Goal: Find contact information: Find contact information

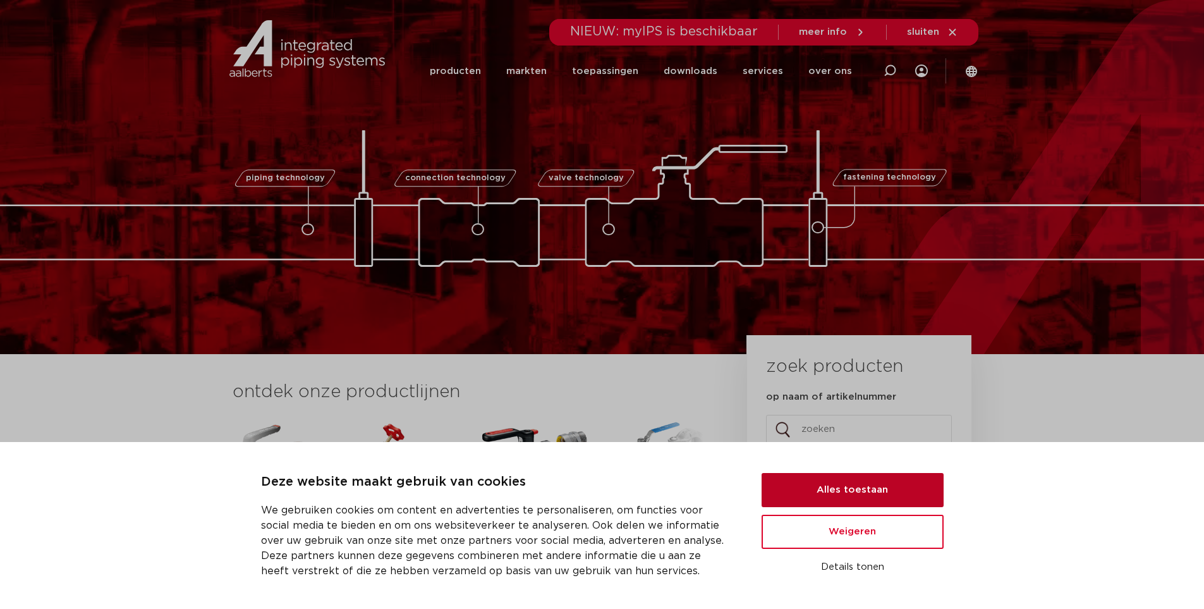
click at [849, 484] on button "Alles toestaan" at bounding box center [853, 490] width 182 height 34
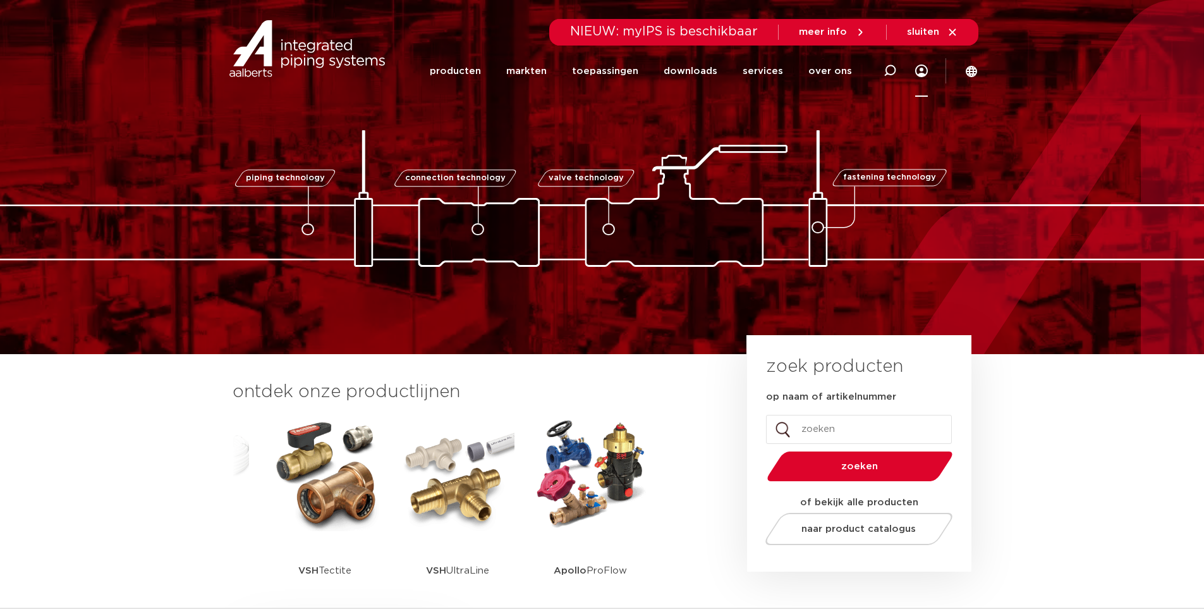
click at [921, 78] on div at bounding box center [921, 71] width 13 height 51
click at [472, 70] on link "producten" at bounding box center [455, 71] width 51 height 51
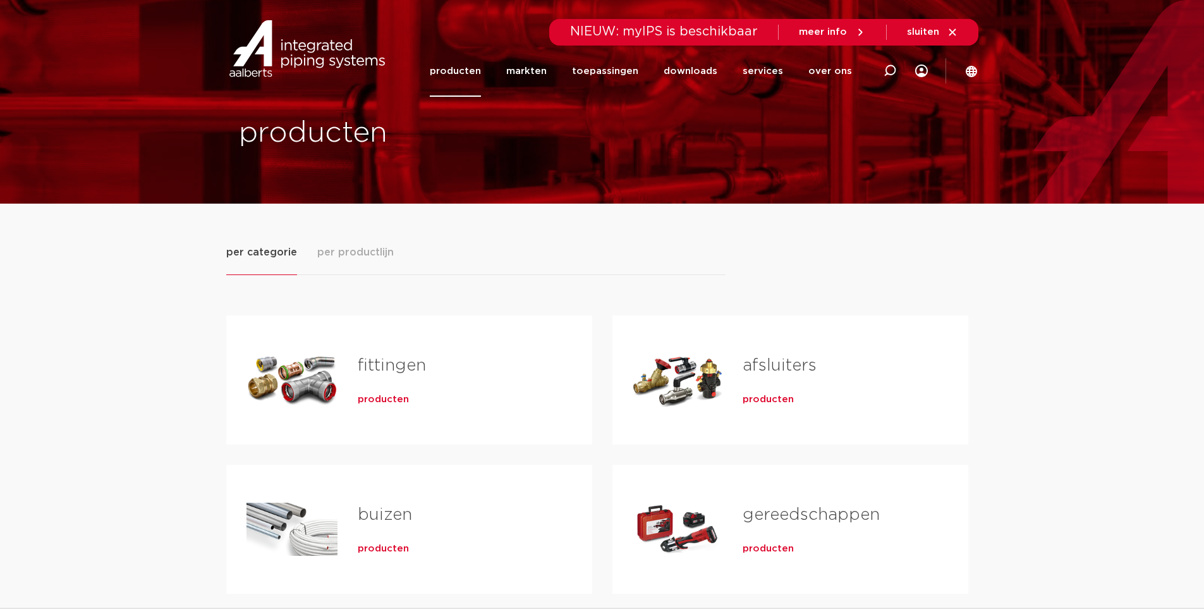
click at [475, 381] on h2 "fittingen" at bounding box center [455, 368] width 194 height 29
click at [387, 399] on span "producten" at bounding box center [383, 399] width 51 height 13
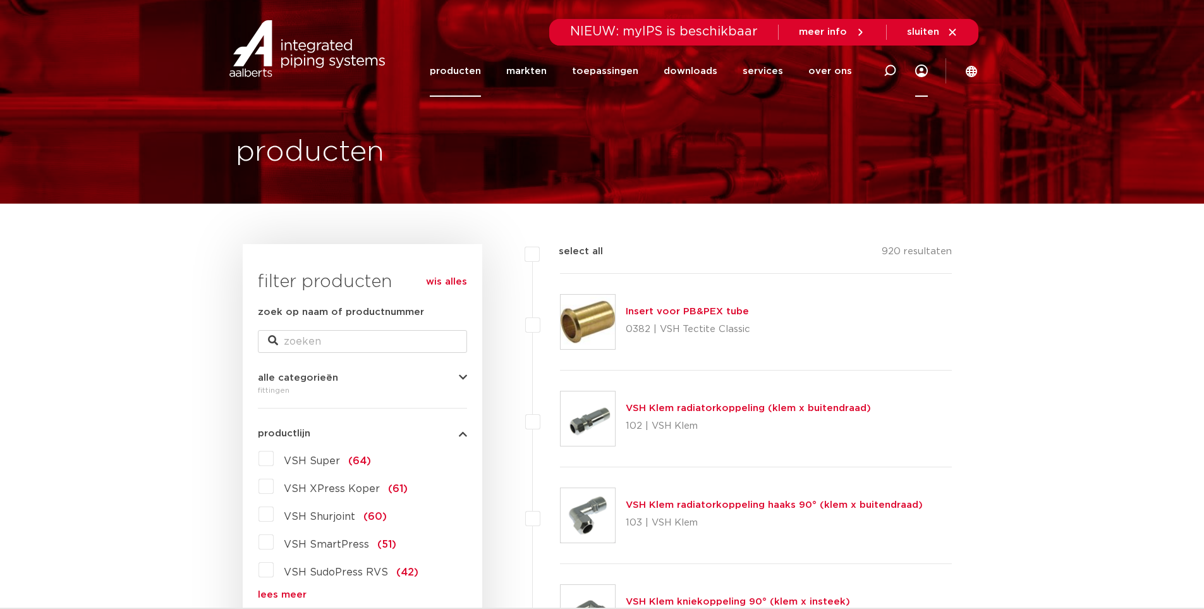
click at [922, 69] on icon at bounding box center [921, 70] width 13 height 13
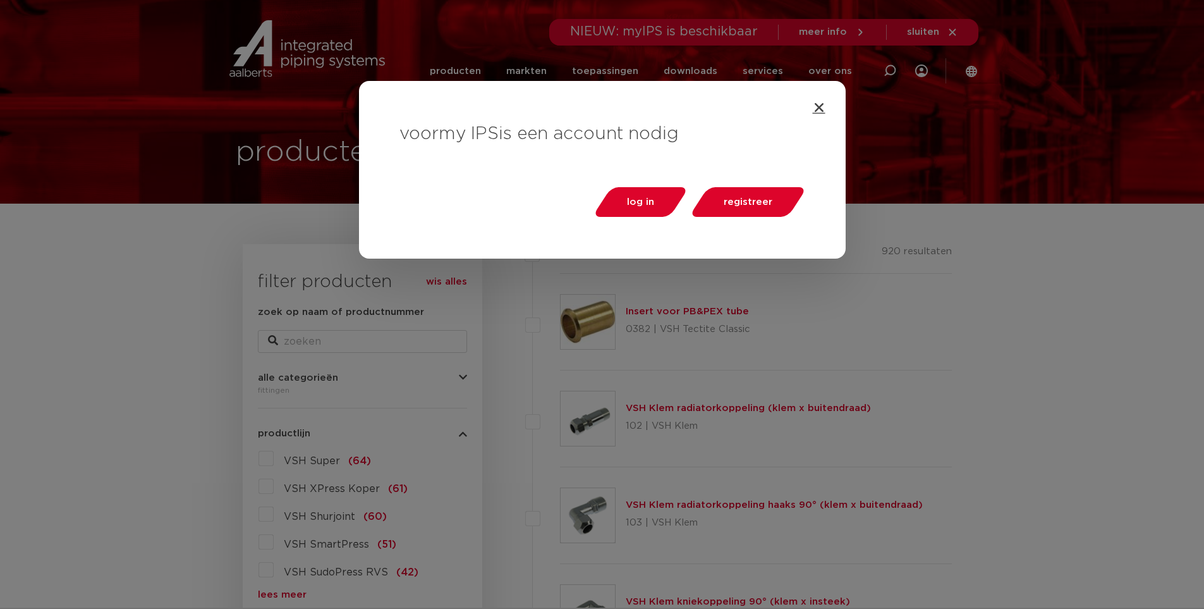
click at [824, 104] on icon "Close" at bounding box center [819, 107] width 13 height 13
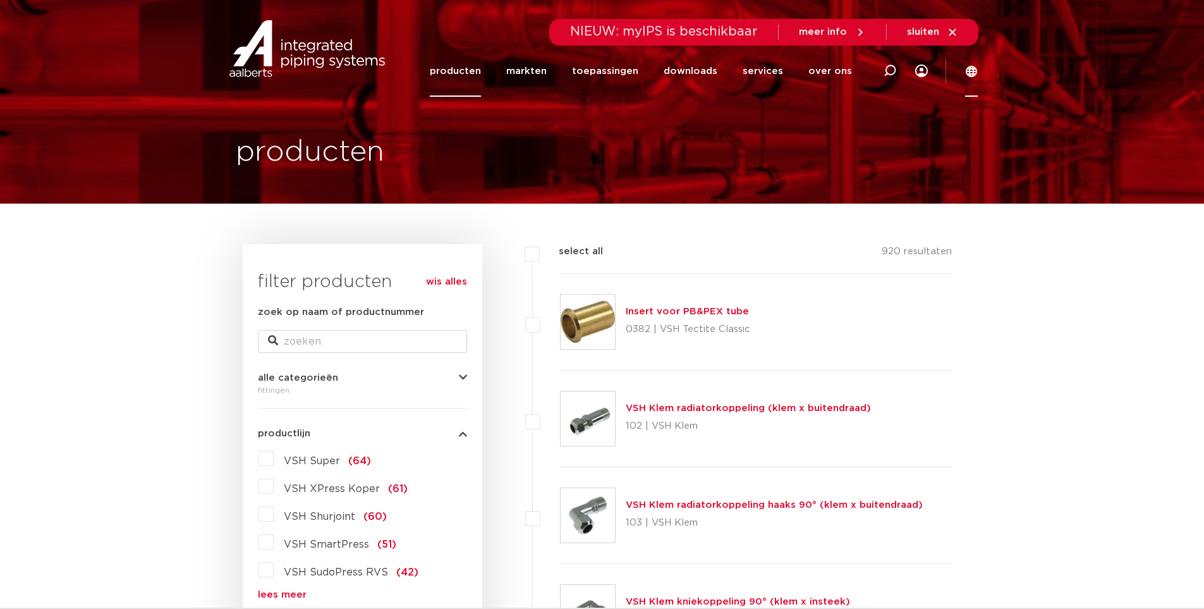
click at [971, 75] on icon at bounding box center [971, 71] width 11 height 11
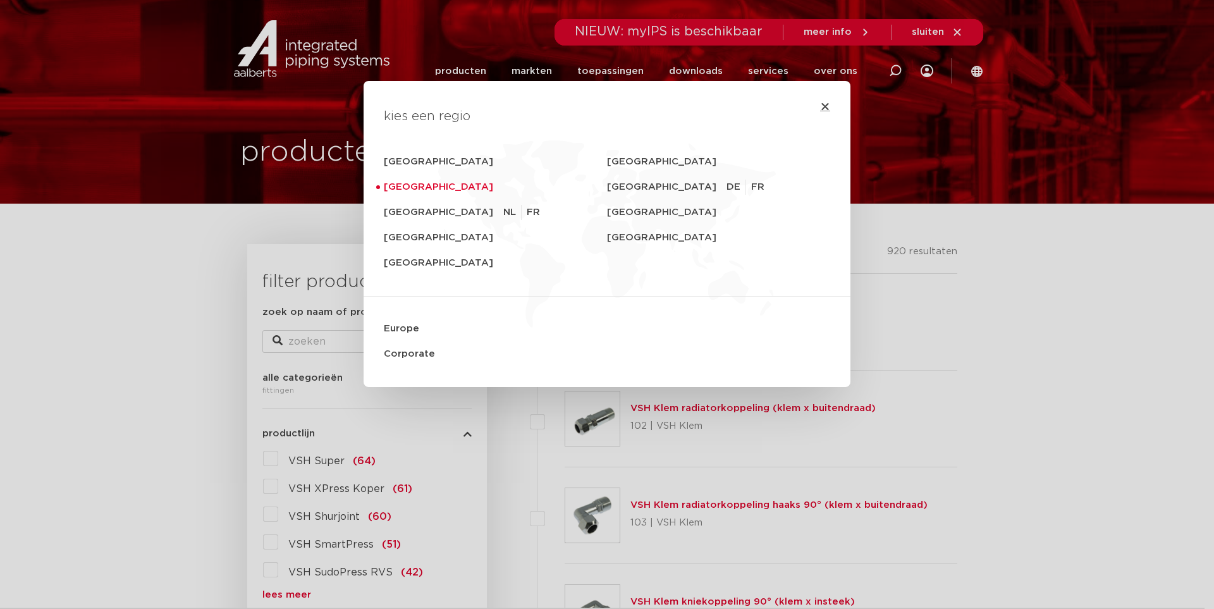
click at [820, 107] on icon "Close" at bounding box center [825, 106] width 10 height 10
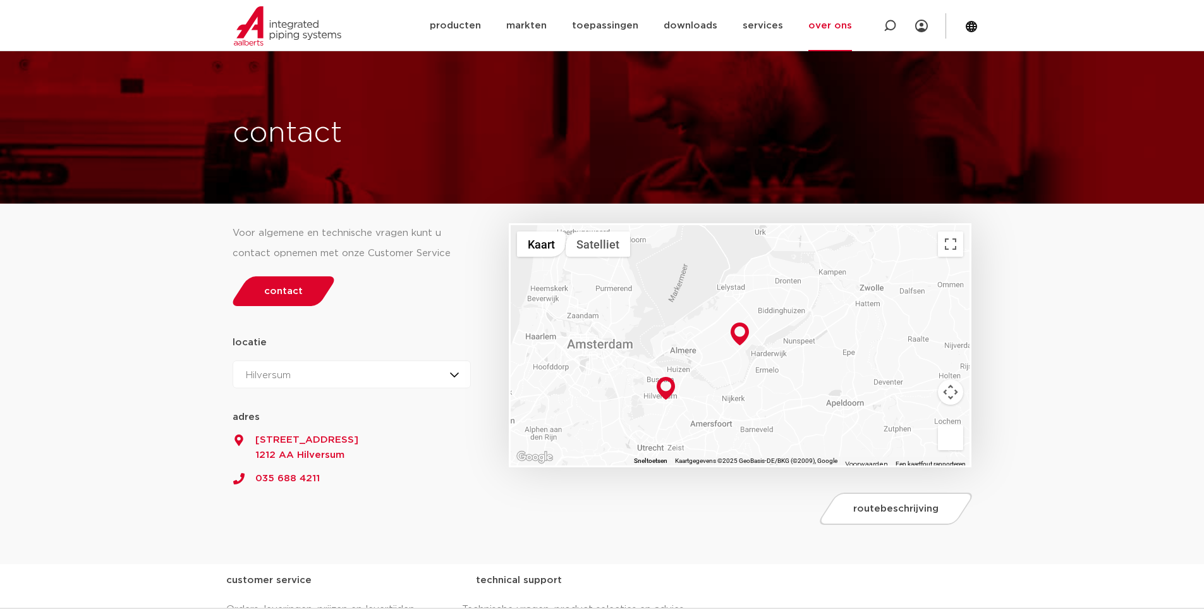
scroll to position [190, 0]
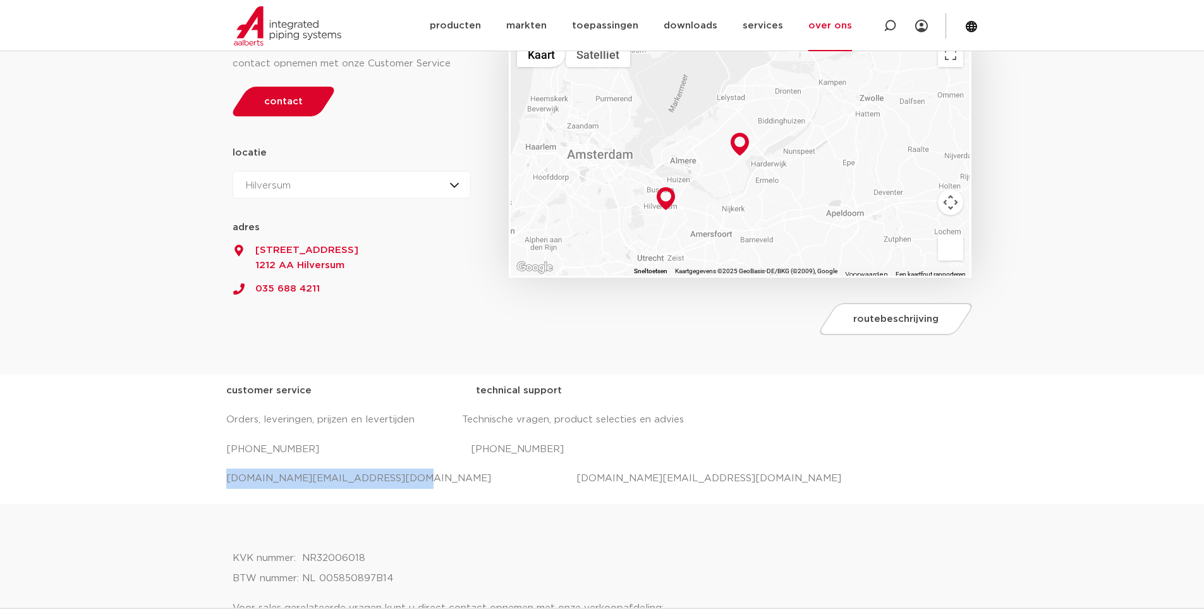
drag, startPoint x: 222, startPoint y: 478, endPoint x: 384, endPoint y: 478, distance: 161.2
click at [384, 478] on div "customer service technical support Orders, leveringen, prijzen en levertijden T…" at bounding box center [602, 439] width 1204 height 130
copy p "salessupport.nl@aalberts-ips.com"
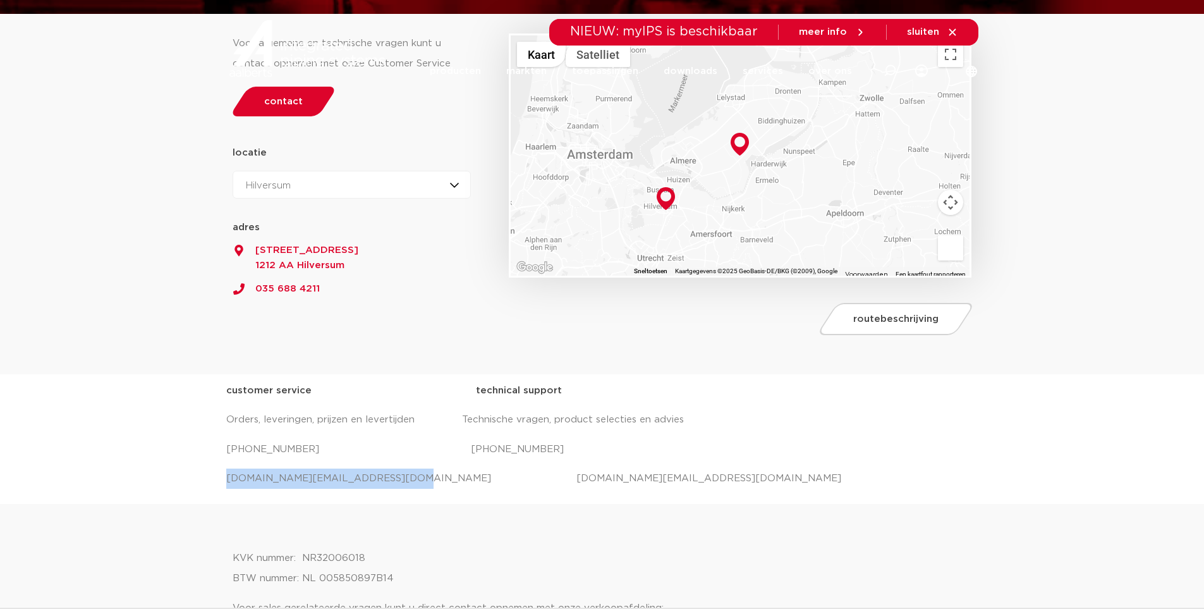
scroll to position [0, 0]
